Goal: Book appointment/travel/reservation

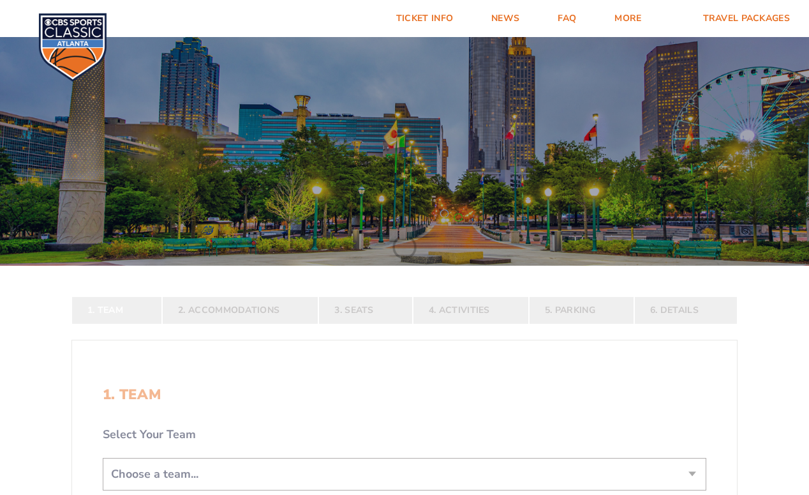
scroll to position [198, 0]
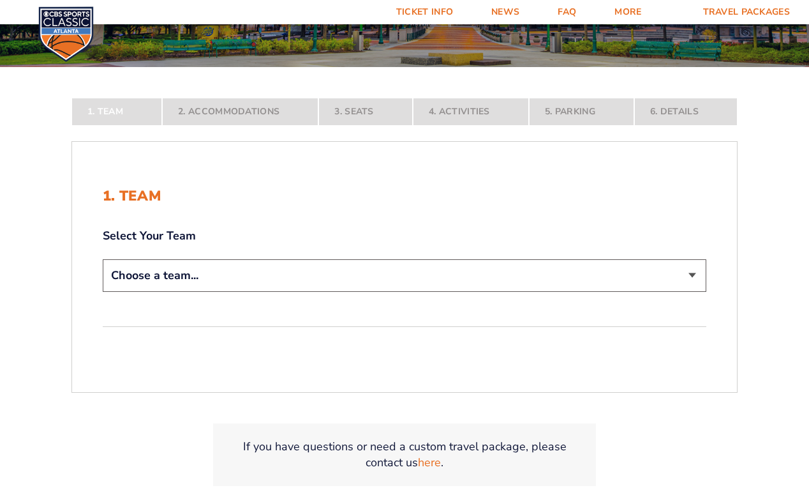
click at [362, 274] on select "Choose a team... [US_STATE] Wildcats [US_STATE] State Buckeyes [US_STATE] Tar H…" at bounding box center [405, 275] width 604 height 33
select select "12756"
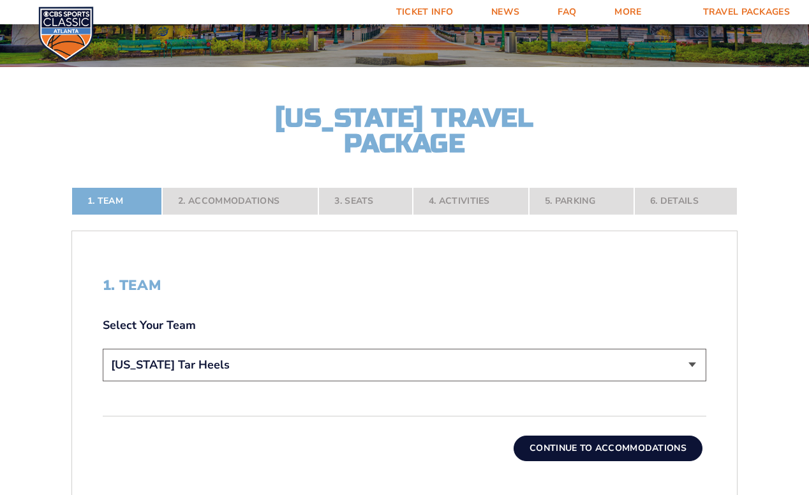
click at [493, 302] on div "1. Team Select Your Team Choose a team... [US_STATE] Wildcats [US_STATE] State …" at bounding box center [405, 331] width 604 height 108
click at [548, 442] on button "Continue To Accommodations" at bounding box center [608, 448] width 189 height 26
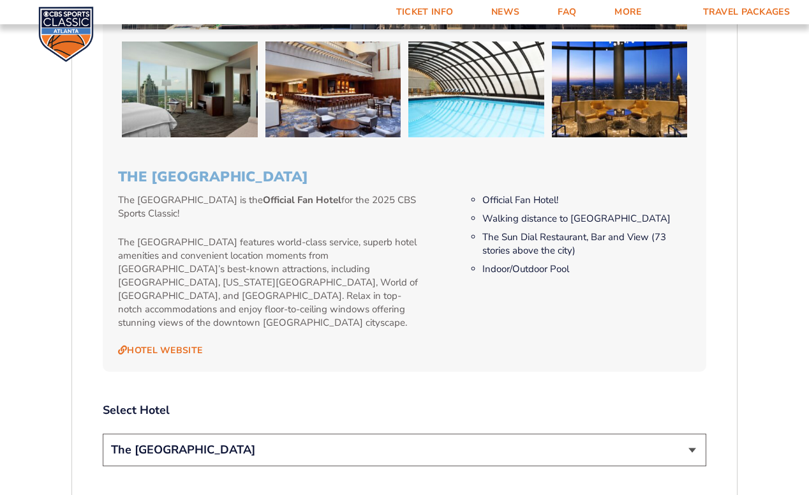
scroll to position [1209, 0]
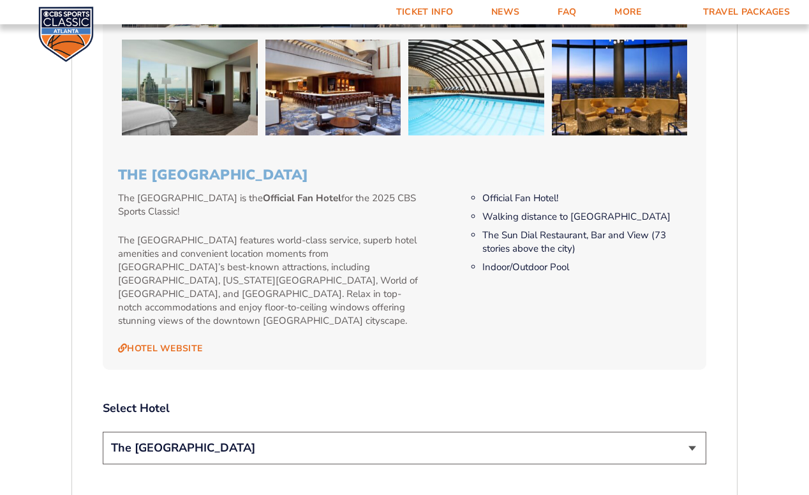
click at [455, 292] on div "The [GEOGRAPHIC_DATA] is the Official Fan Hotel for the 2025 CBS Sports Classic…" at bounding box center [290, 272] width 344 height 163
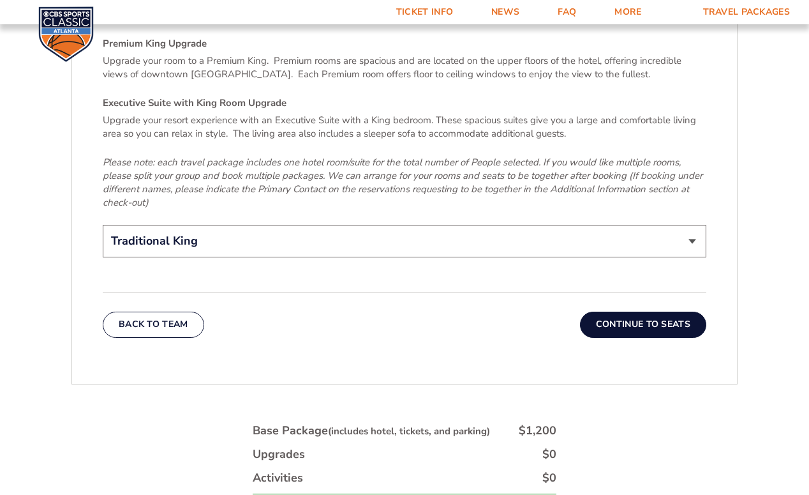
scroll to position [2035, 0]
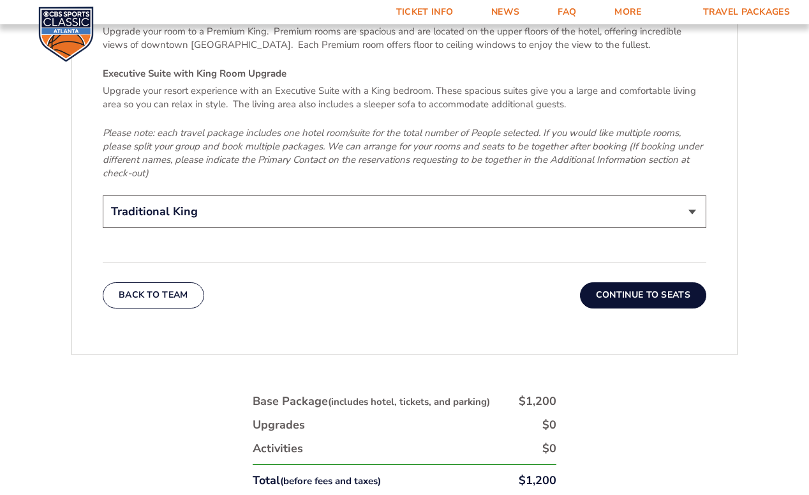
click at [645, 282] on button "Continue To Seats" at bounding box center [643, 295] width 126 height 26
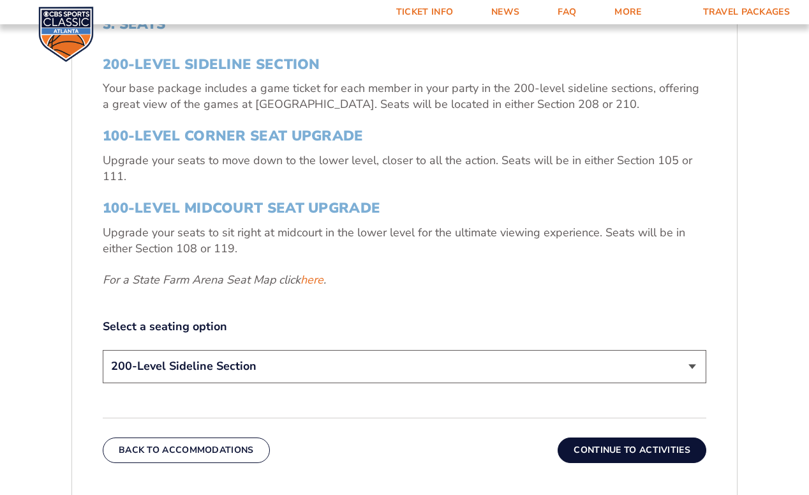
scroll to position [461, 0]
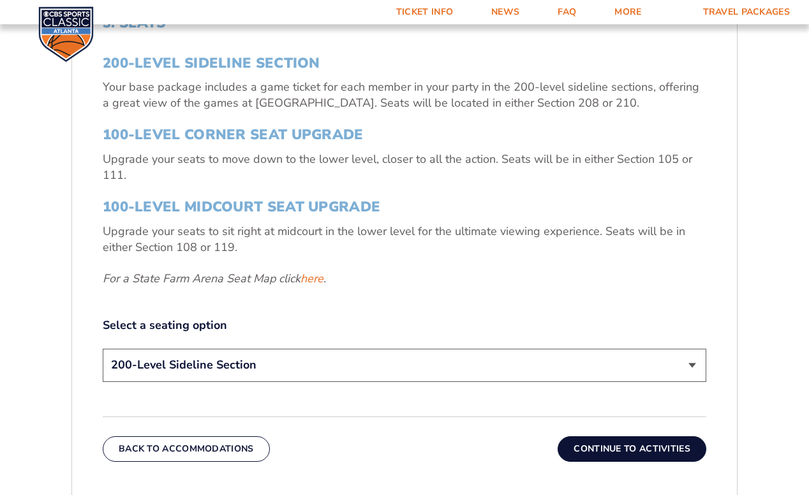
click at [517, 359] on select "200-Level Sideline Section 100-Level Corner Seat Upgrade (+$120 per person) 100…" at bounding box center [405, 364] width 604 height 33
click at [605, 449] on button "Continue To Activities" at bounding box center [632, 449] width 149 height 26
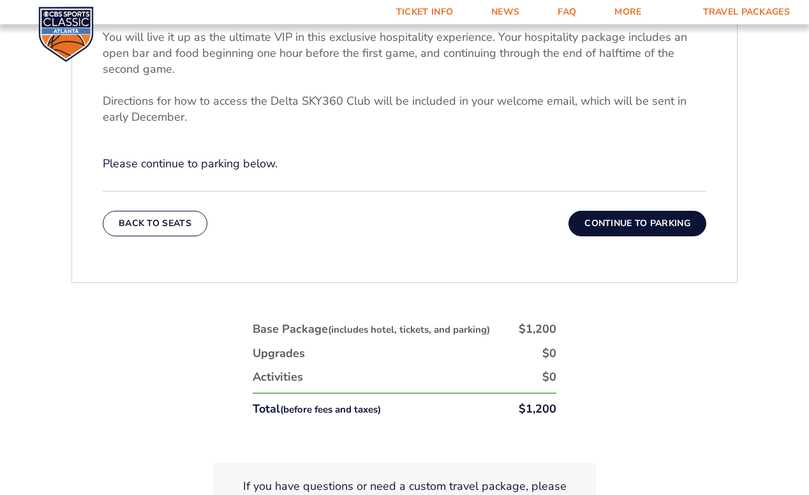
scroll to position [532, 0]
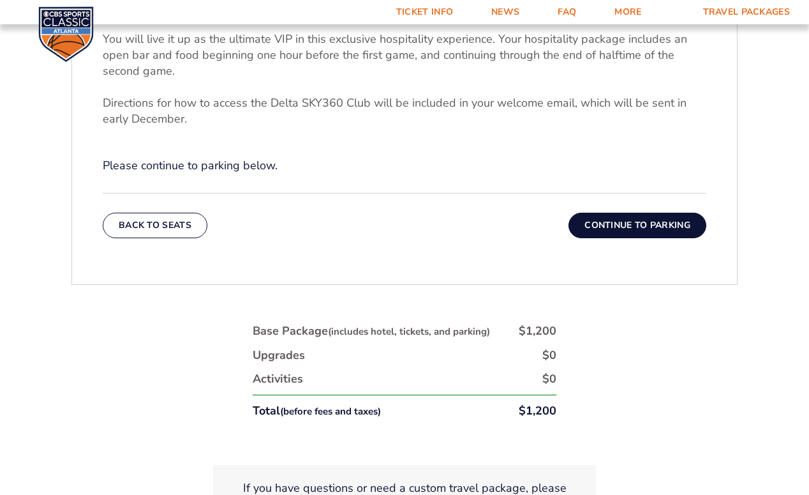
click at [626, 227] on button "Continue To Parking" at bounding box center [638, 226] width 138 height 26
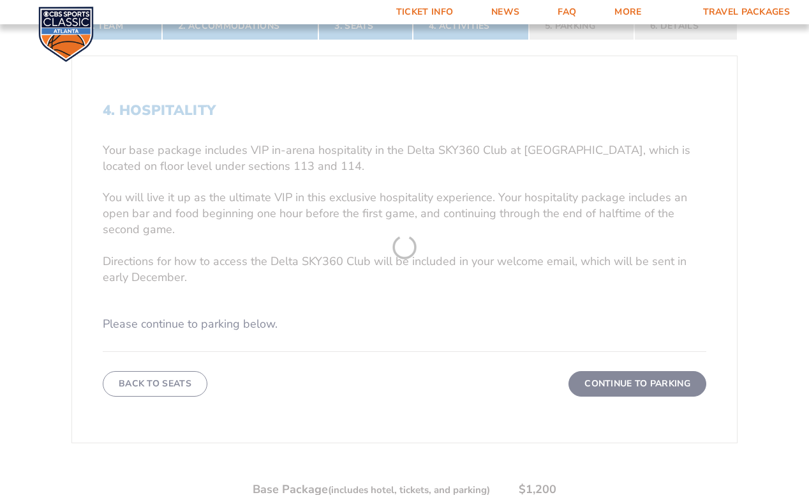
scroll to position [234, 0]
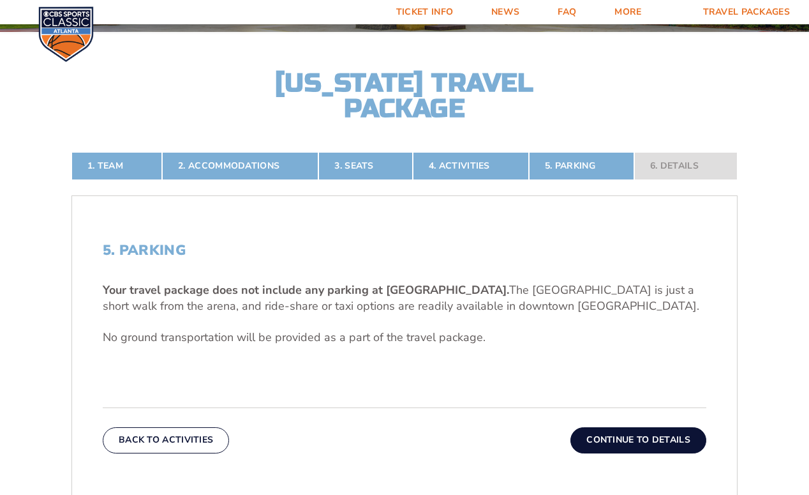
click at [634, 436] on button "Continue To Details" at bounding box center [639, 440] width 136 height 26
